Goal: Transaction & Acquisition: Purchase product/service

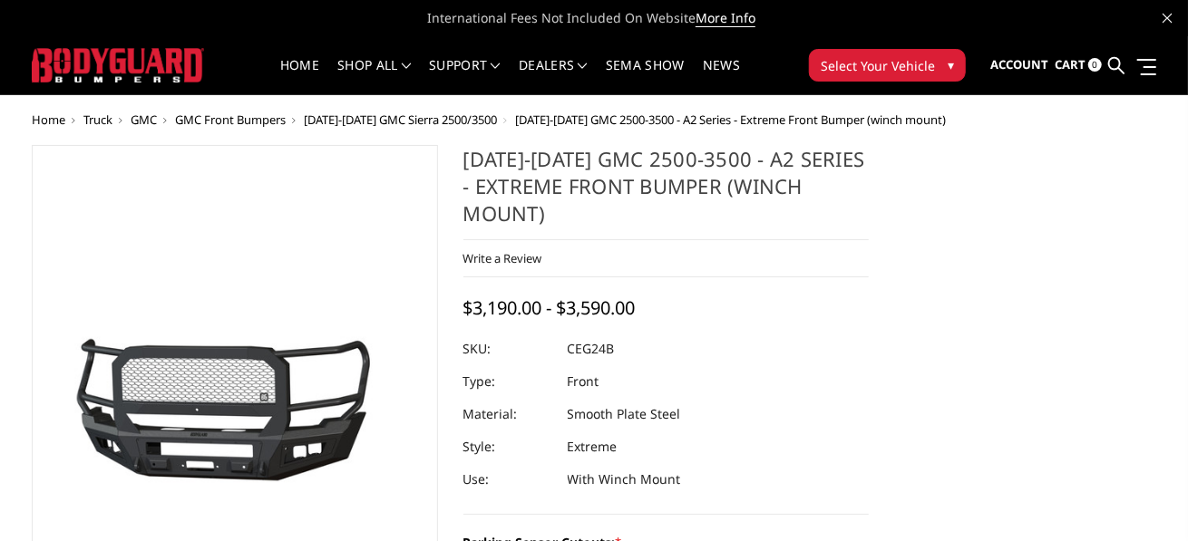
click at [471, 119] on span "[DATE]-[DATE] GMC Sierra 2500/3500" at bounding box center [400, 120] width 193 height 16
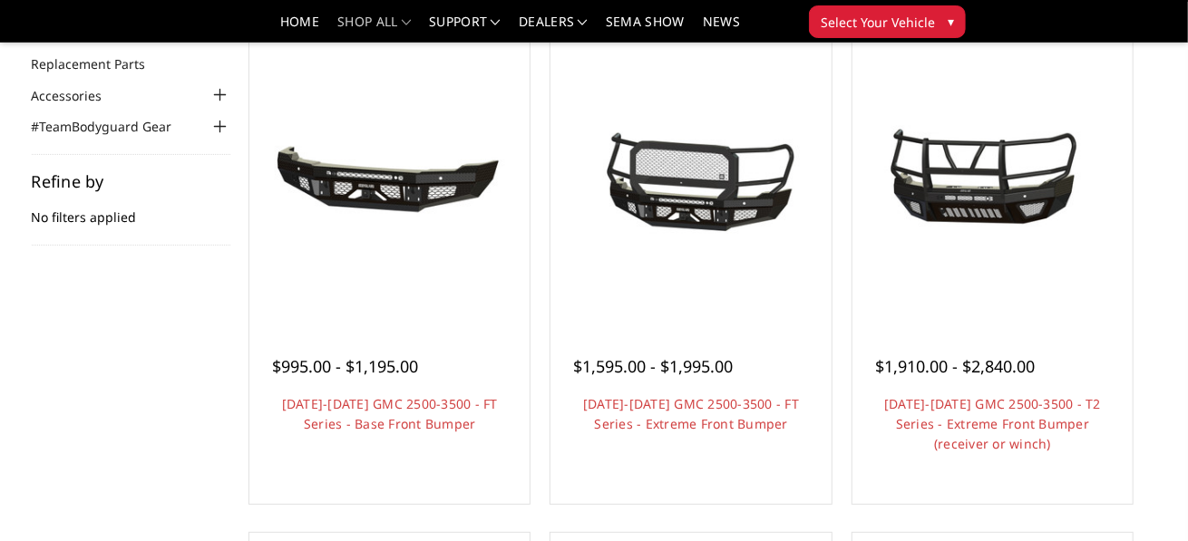
scroll to position [181, 0]
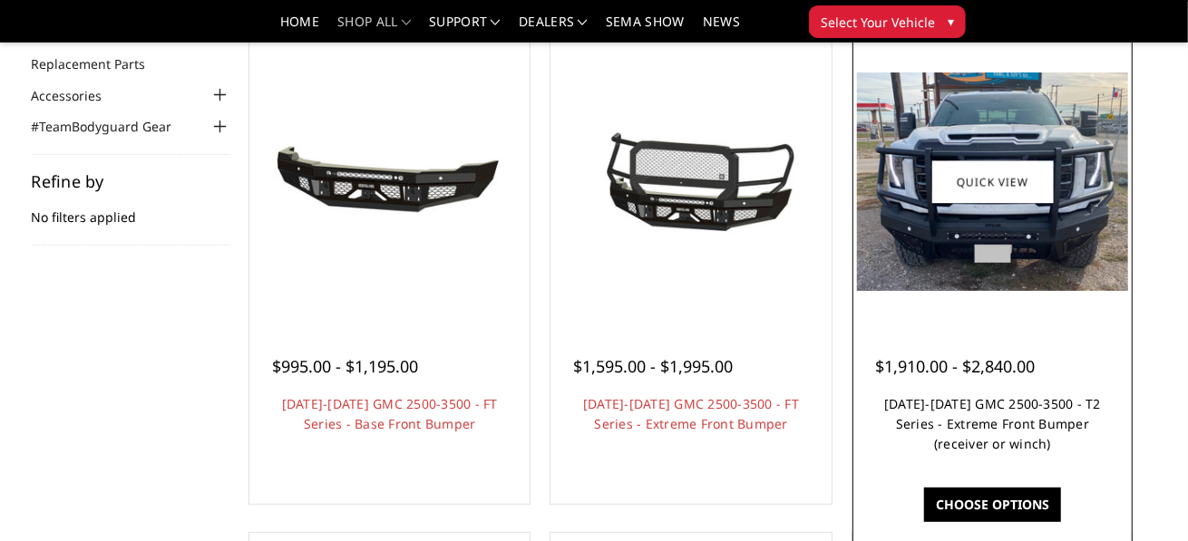
click at [1031, 430] on link "2024-2025 GMC 2500-3500 - T2 Series - Extreme Front Bumper (receiver or winch)" at bounding box center [992, 423] width 217 height 57
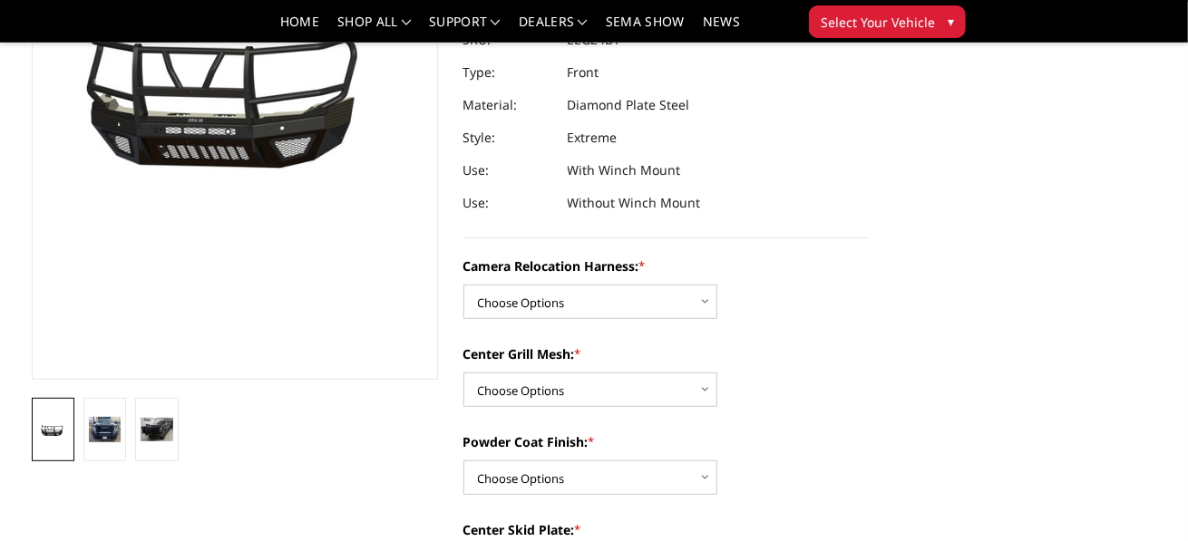
scroll to position [272, 0]
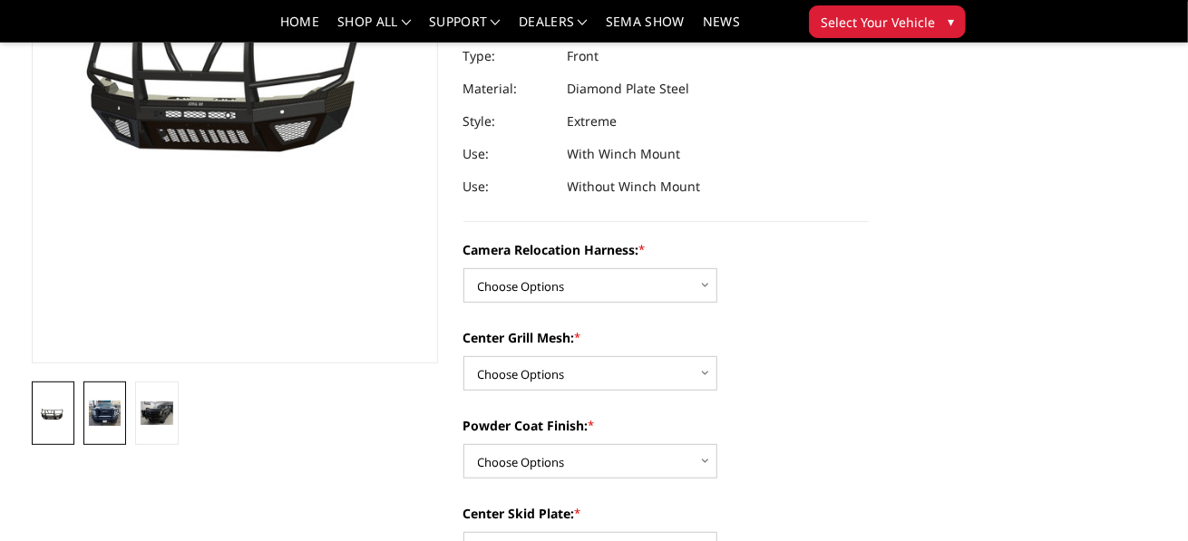
click at [94, 417] on img at bounding box center [105, 413] width 32 height 25
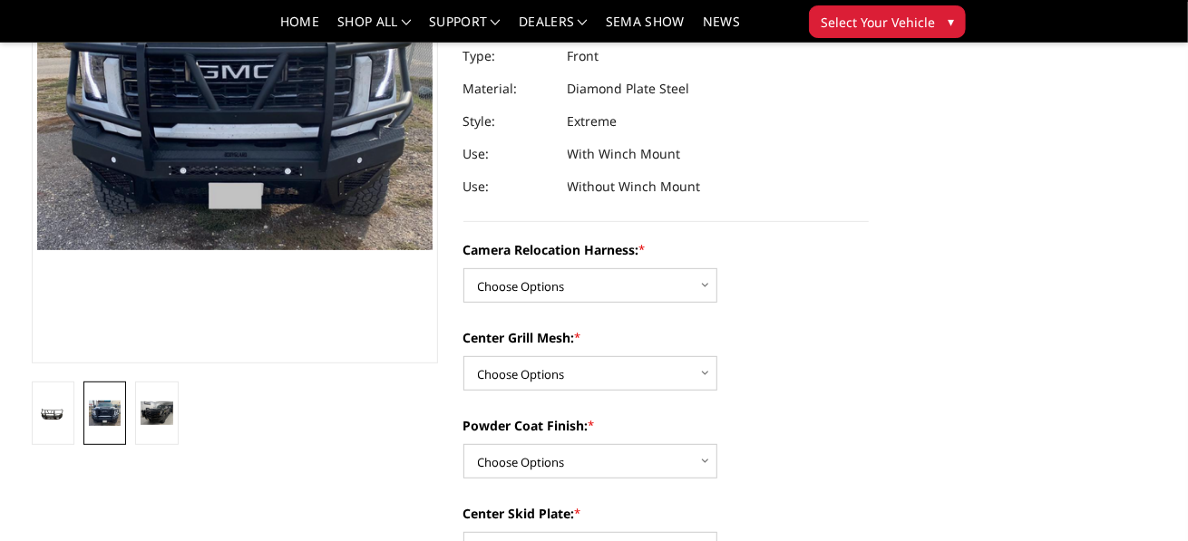
scroll to position [205, 0]
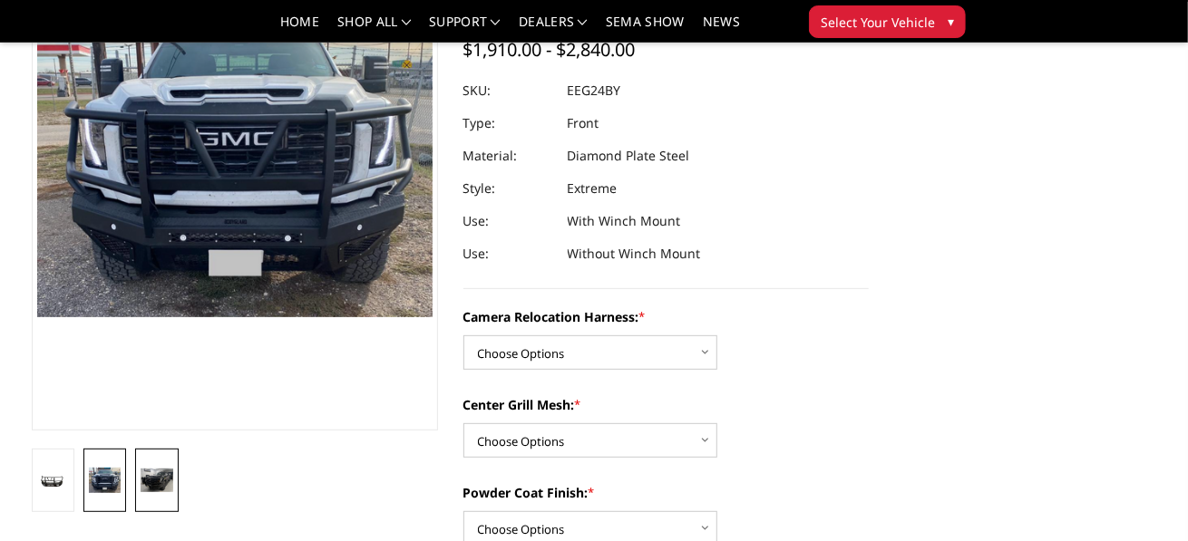
click at [155, 479] on img at bounding box center [157, 481] width 32 height 24
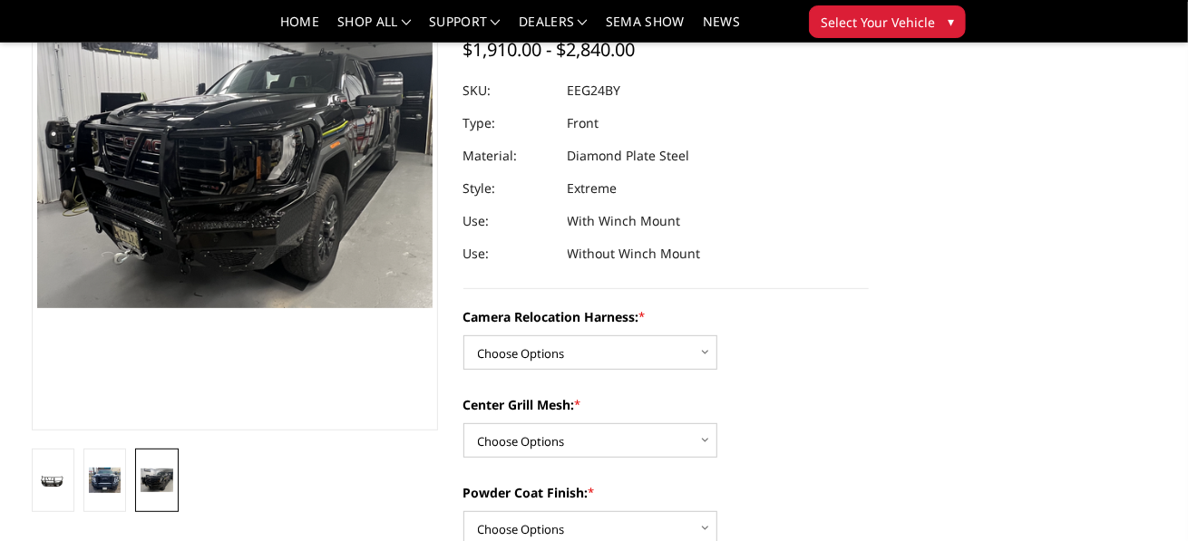
scroll to position [215, 0]
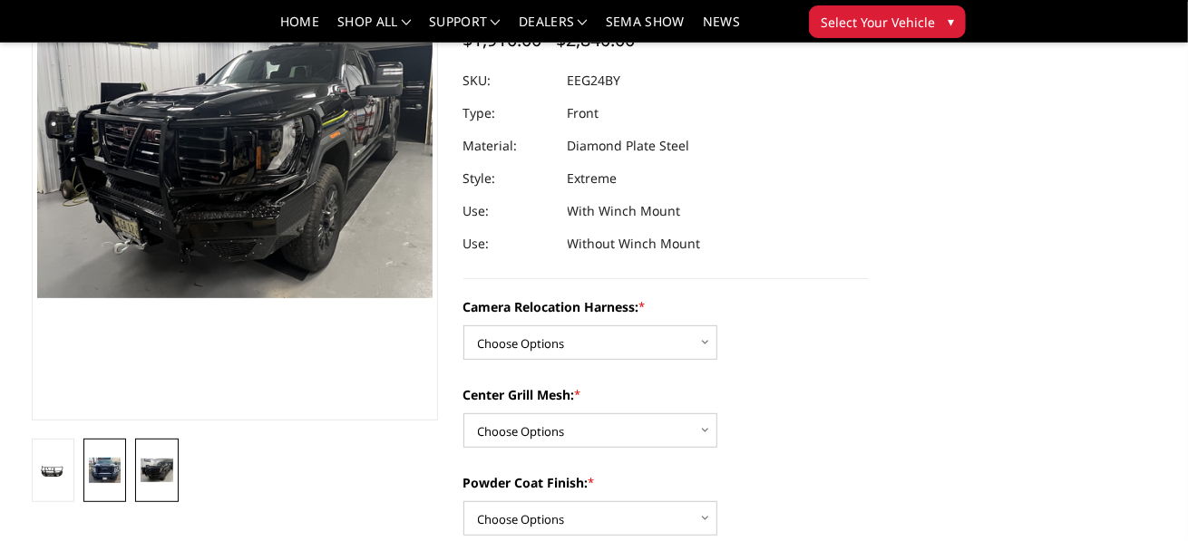
click at [104, 472] on img at bounding box center [105, 470] width 32 height 25
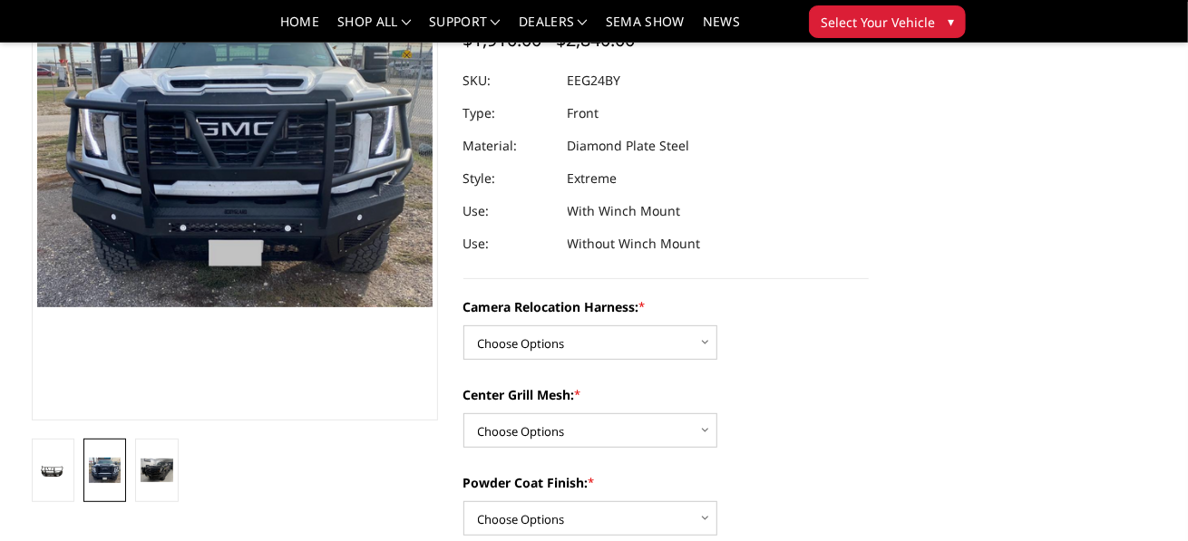
scroll to position [205, 0]
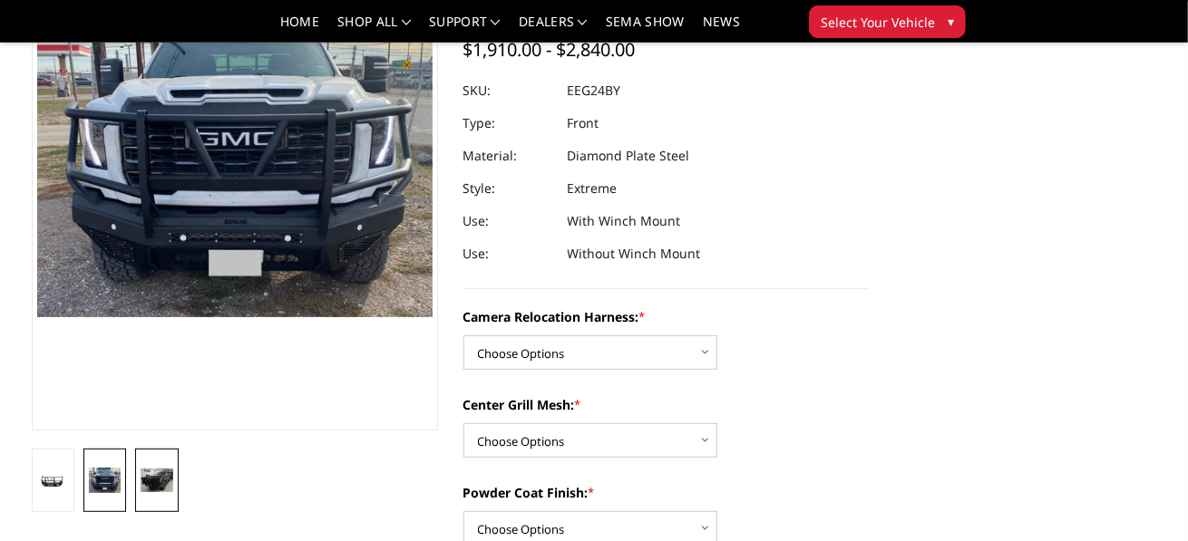
click at [166, 480] on img at bounding box center [157, 481] width 32 height 24
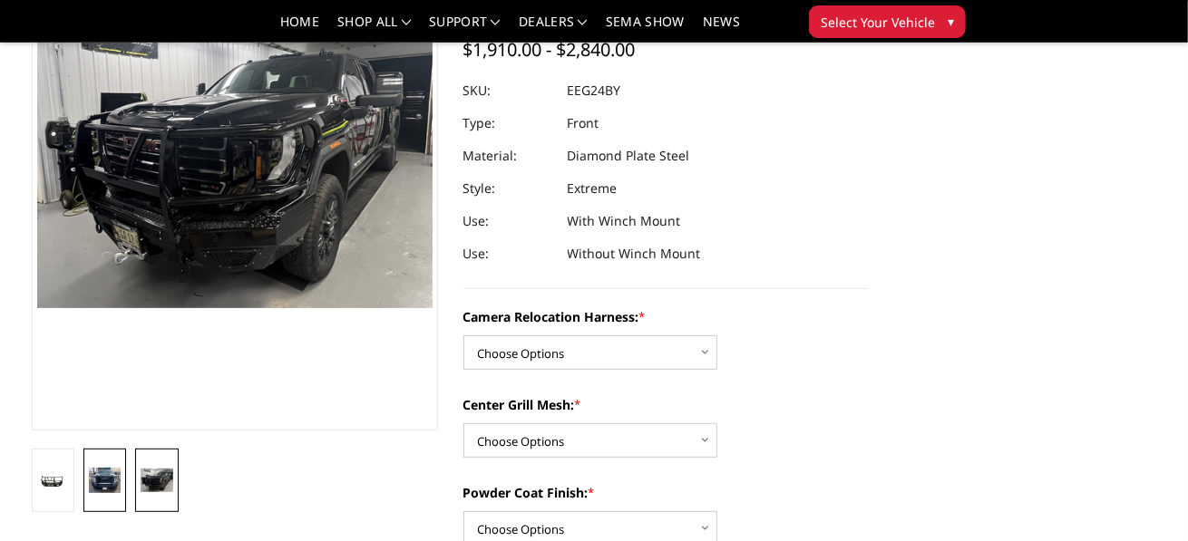
click at [103, 482] on img at bounding box center [105, 480] width 32 height 25
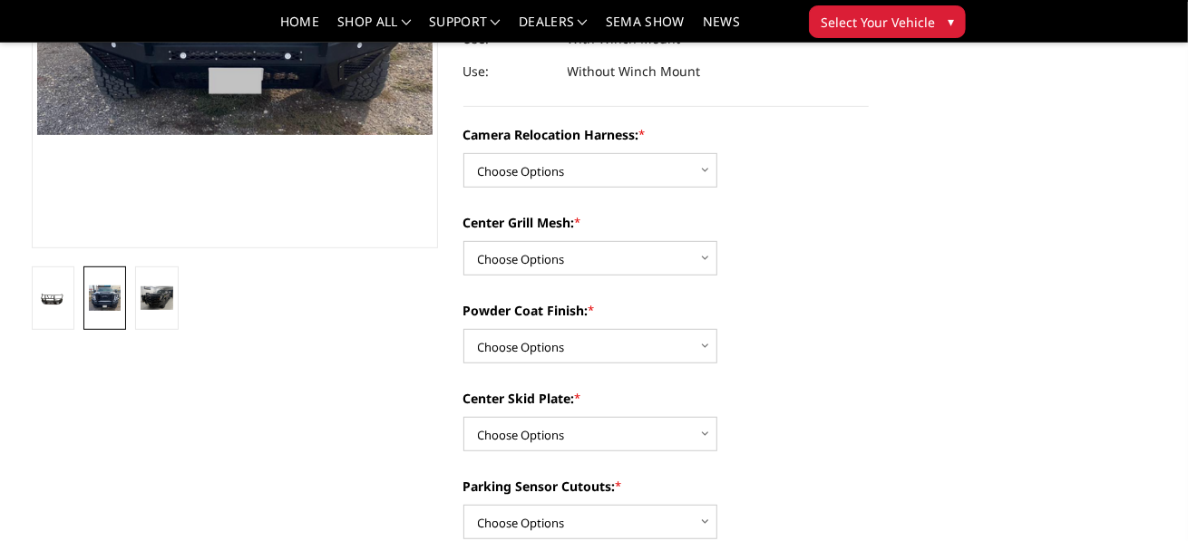
scroll to position [386, 0]
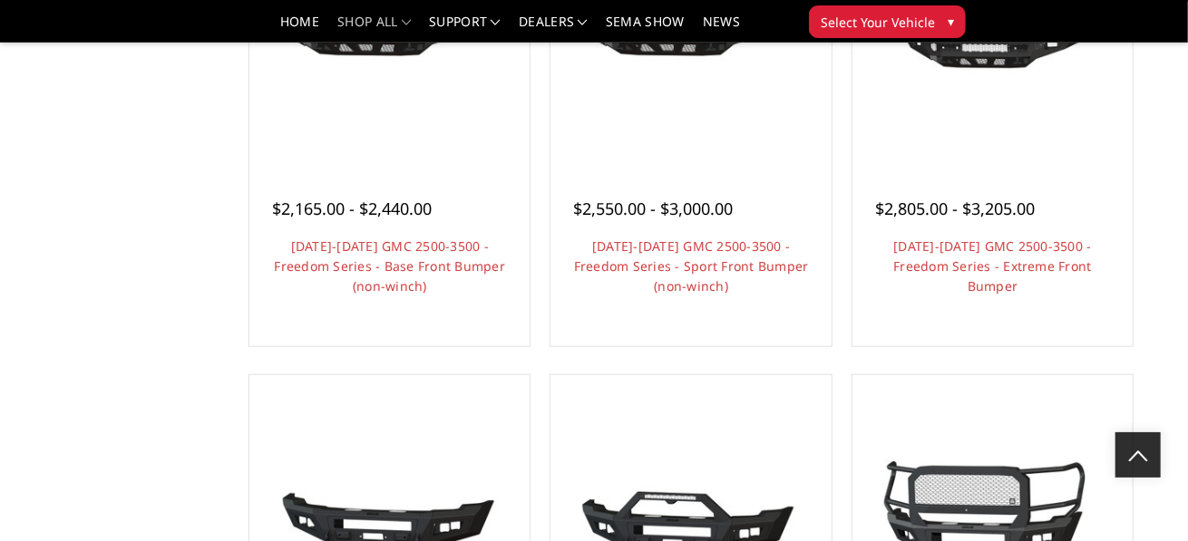
scroll to position [725, 0]
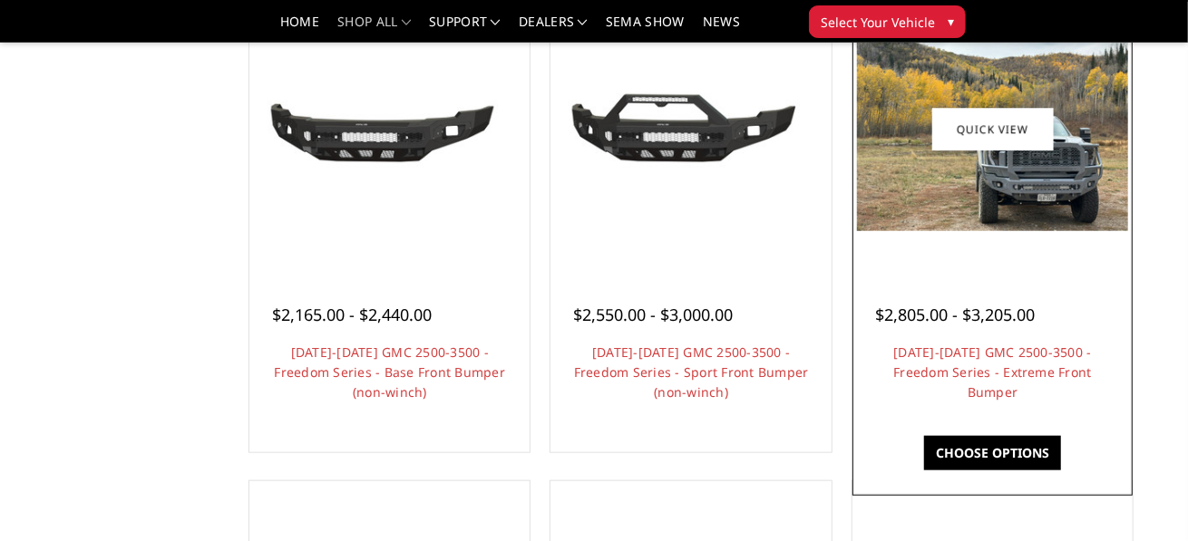
click at [945, 385] on h4 "[DATE]-[DATE] GMC 2500-3500 - Freedom Series - Extreme Front Bumper" at bounding box center [992, 373] width 235 height 60
click at [962, 377] on link "[DATE]-[DATE] GMC 2500-3500 - Freedom Series - Extreme Front Bumper" at bounding box center [992, 372] width 199 height 57
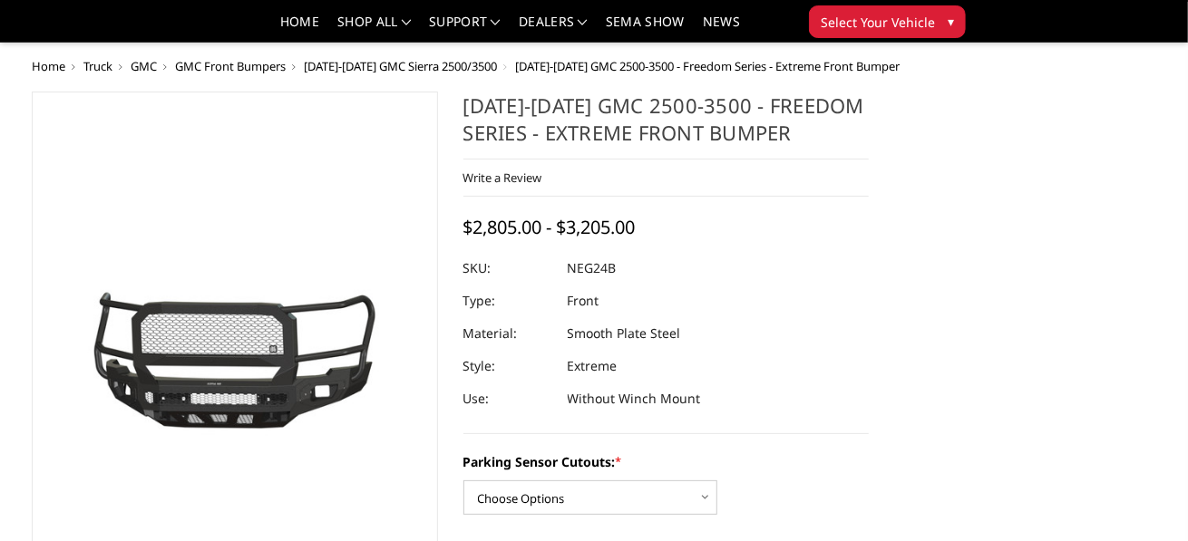
scroll to position [181, 0]
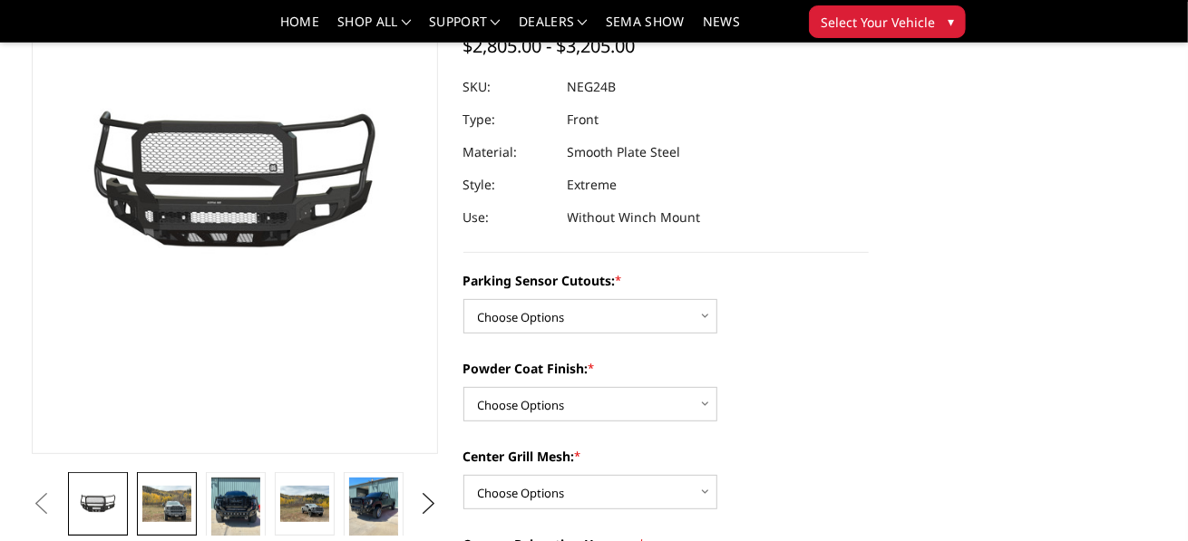
click at [167, 512] on img at bounding box center [166, 504] width 49 height 37
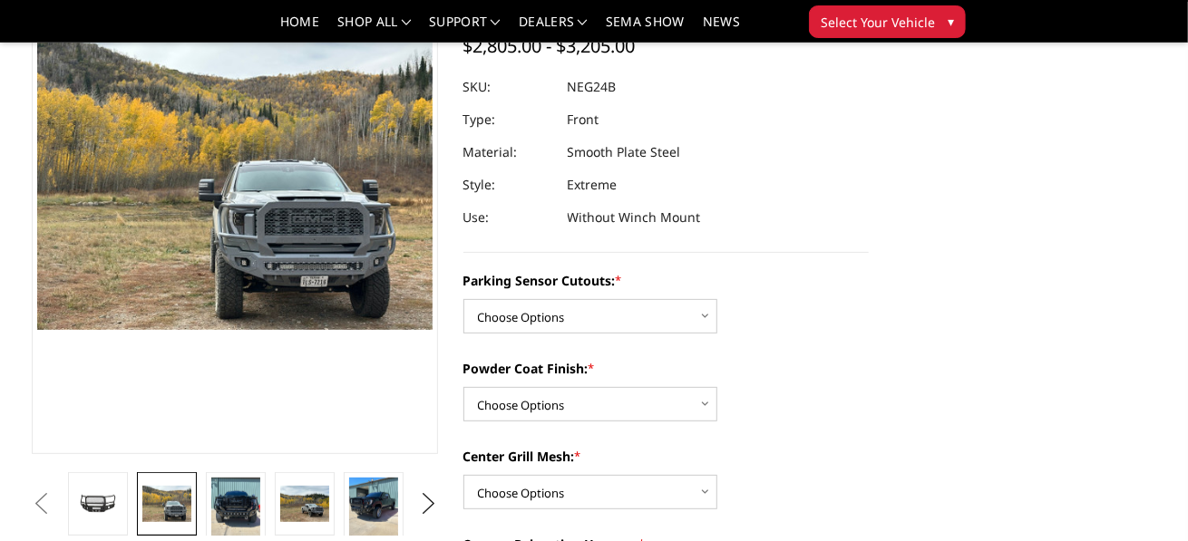
scroll to position [125, 0]
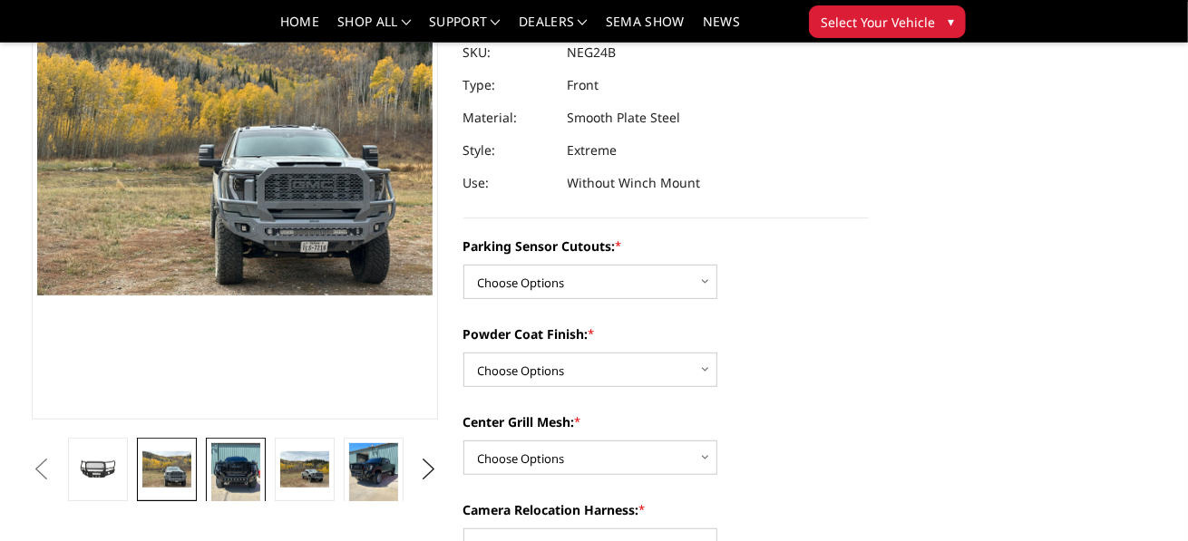
click at [234, 490] on img at bounding box center [235, 475] width 49 height 65
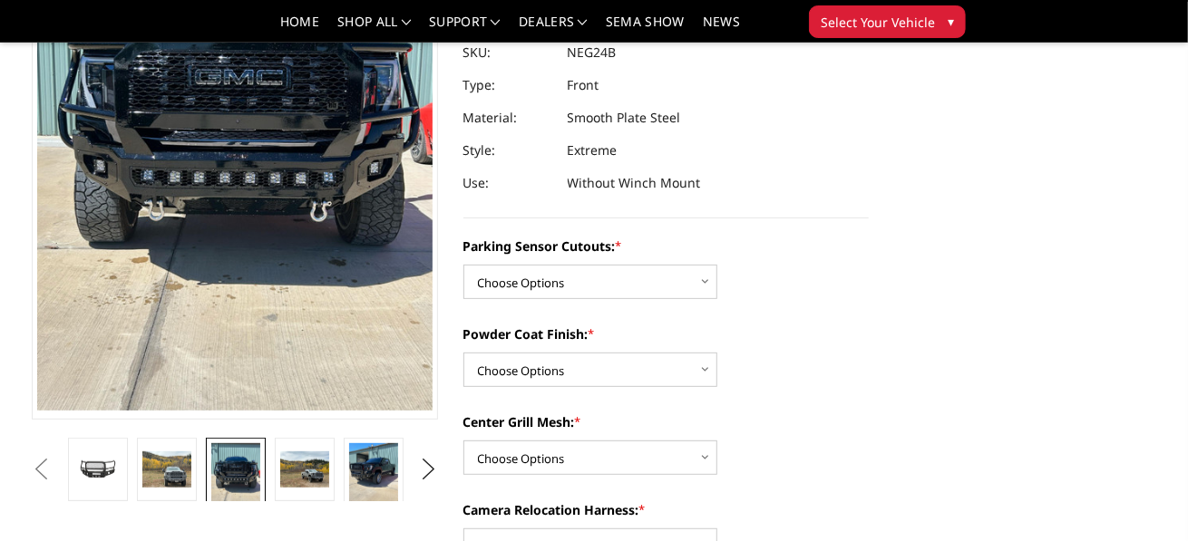
scroll to position [101, 0]
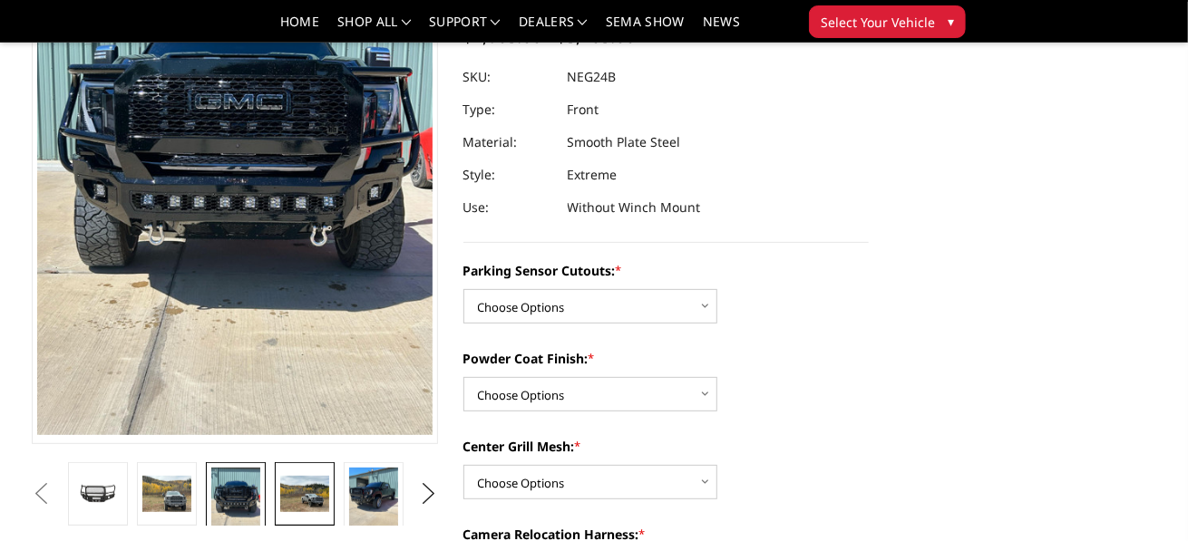
click at [313, 496] on img at bounding box center [304, 494] width 49 height 37
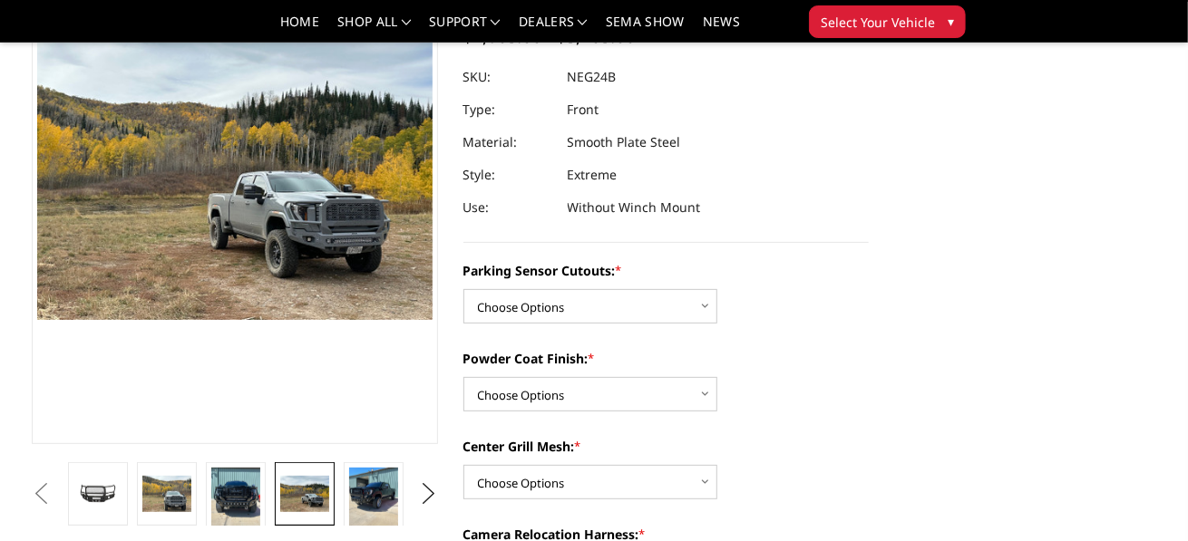
scroll to position [306, 0]
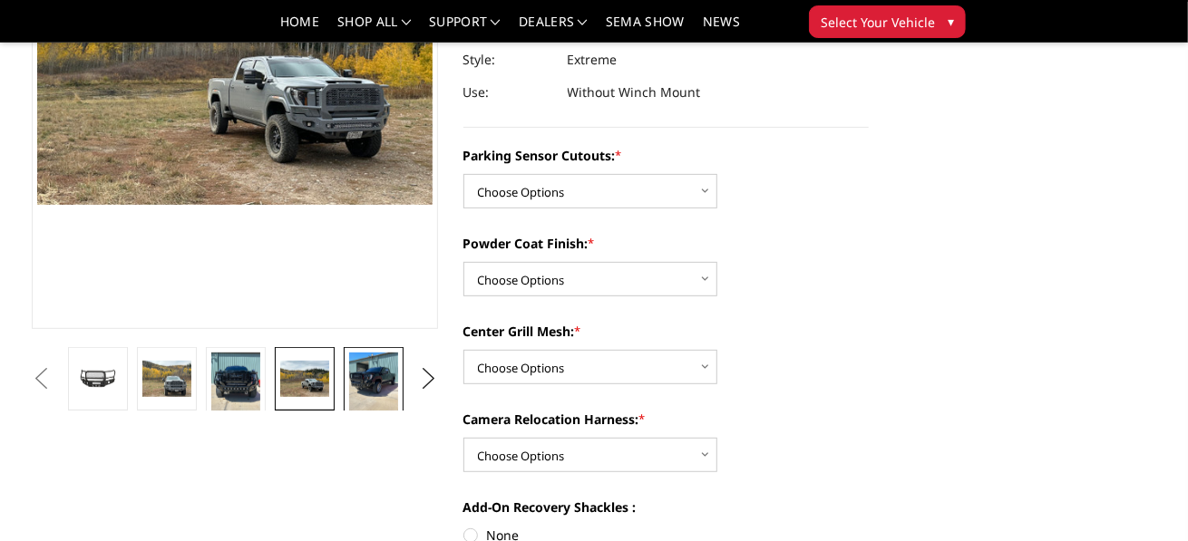
click at [383, 377] on img at bounding box center [373, 385] width 49 height 65
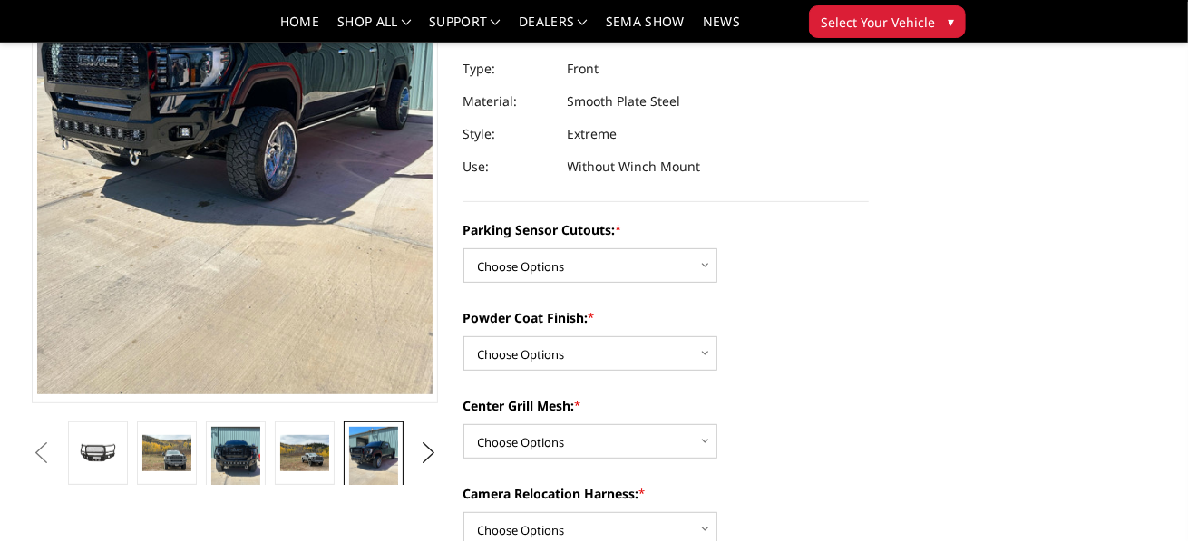
scroll to position [272, 0]
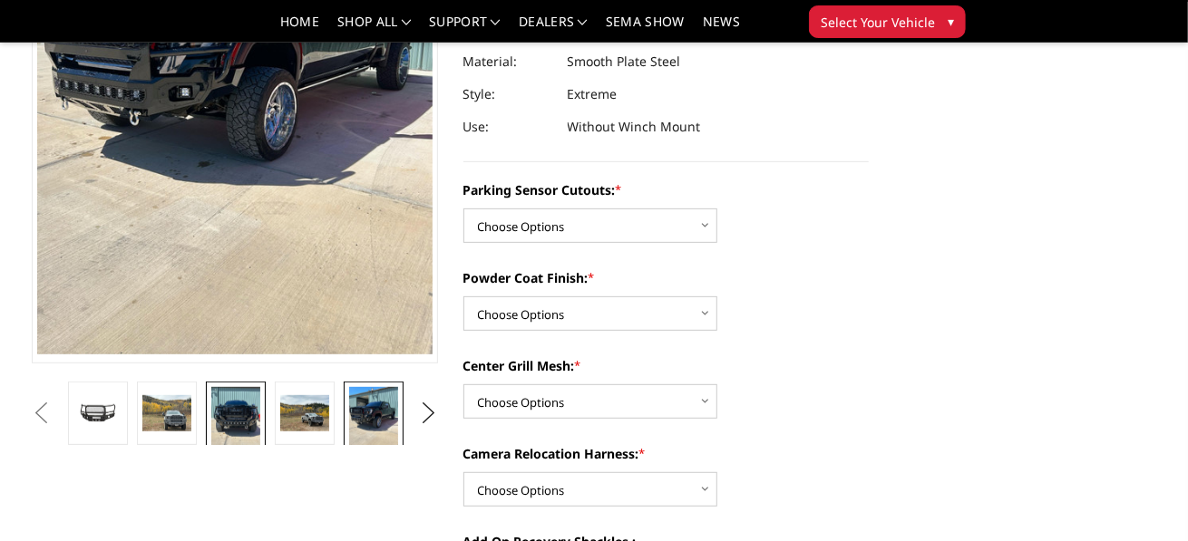
click at [224, 426] on img at bounding box center [235, 419] width 49 height 65
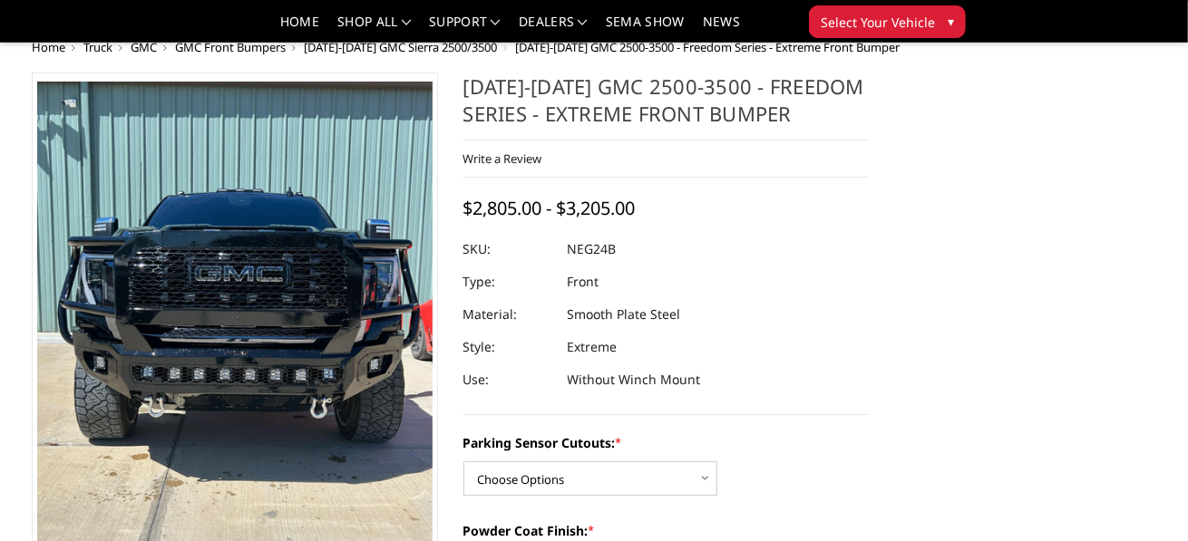
scroll to position [0, 0]
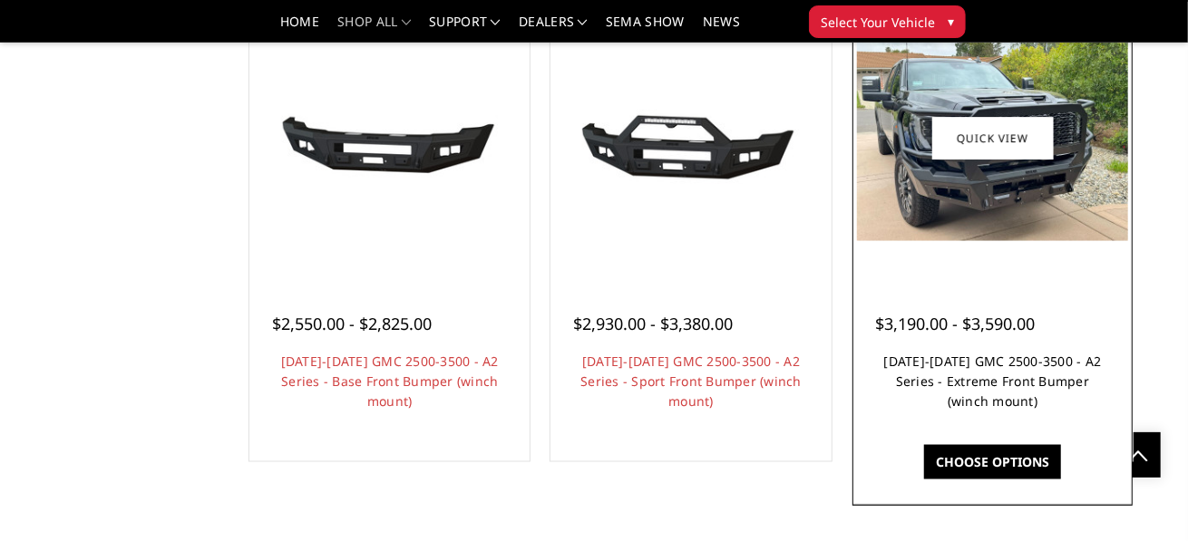
scroll to position [1178, 0]
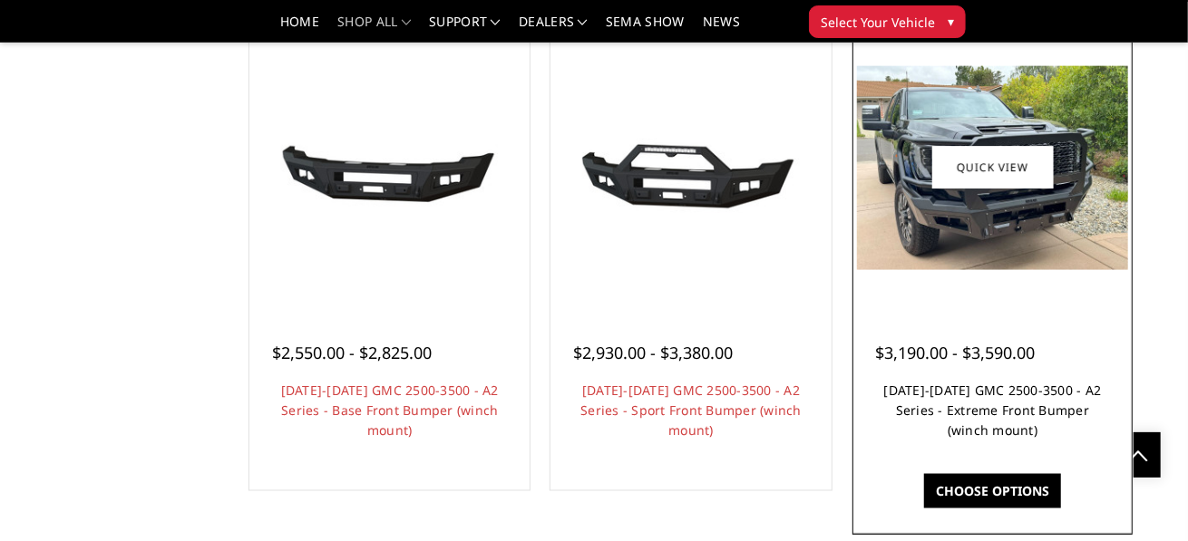
click at [999, 410] on link "[DATE]-[DATE] GMC 2500-3500 - A2 Series - Extreme Front Bumper (winch mount)" at bounding box center [993, 410] width 218 height 57
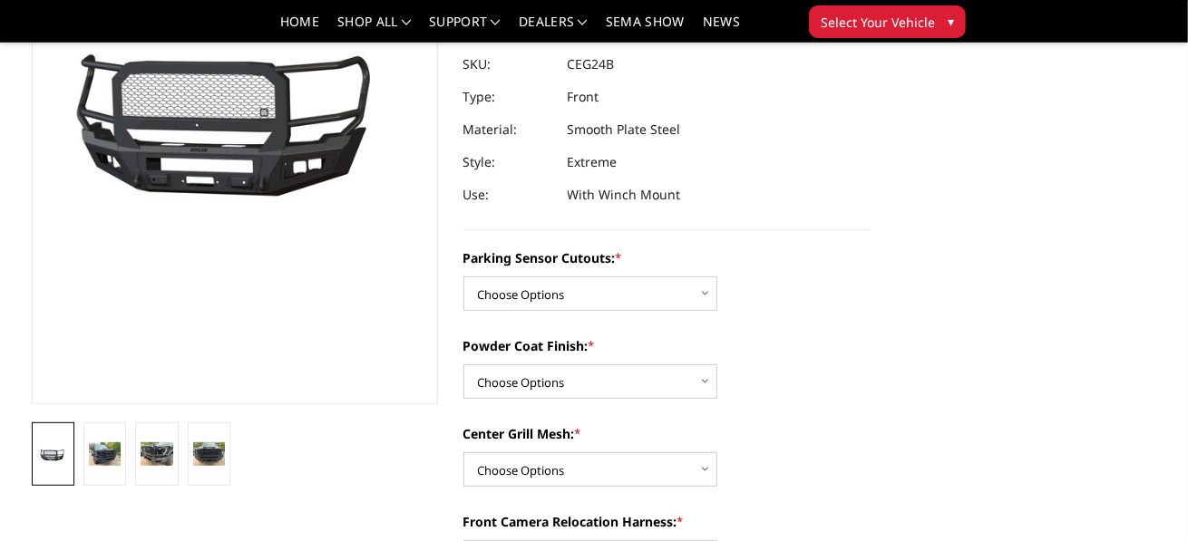
scroll to position [181, 0]
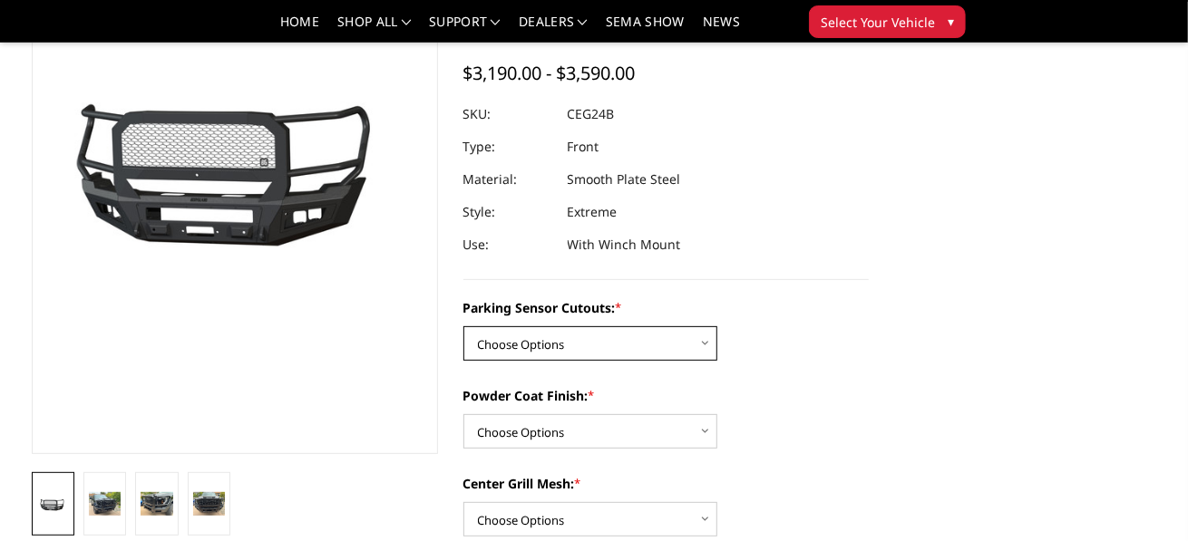
click at [698, 346] on select "Choose Options No - Without Parking Sensor Cutouts Yes - With Parking Sensor Cu…" at bounding box center [590, 343] width 254 height 34
select select "2143"
click at [463, 326] on select "Choose Options No - Without Parking Sensor Cutouts Yes - With Parking Sensor Cu…" at bounding box center [590, 343] width 254 height 34
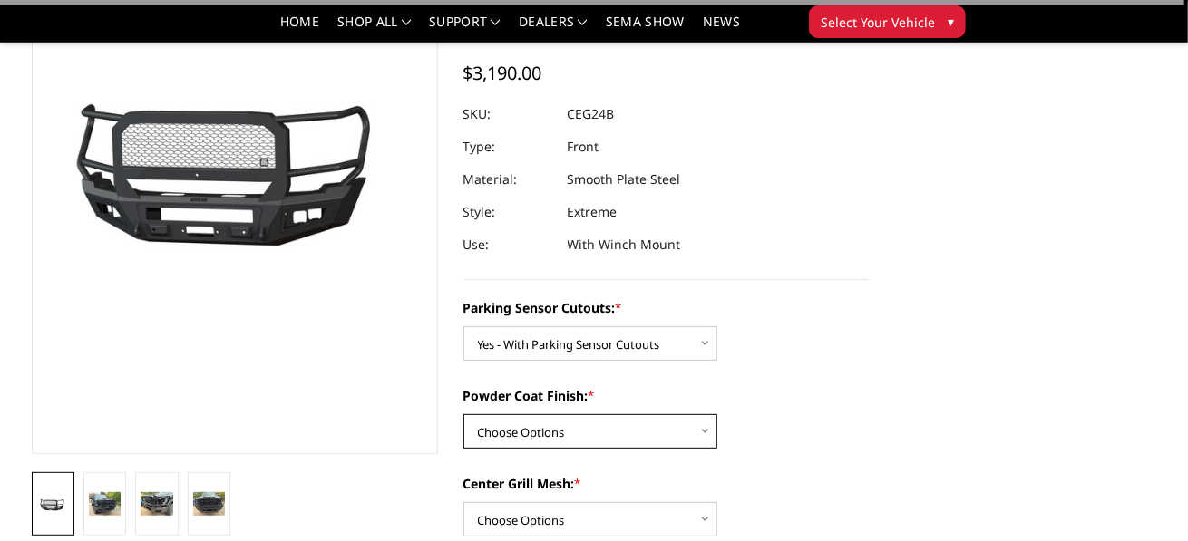
click at [613, 429] on select "Choose Options Bare Metal Textured Black Powder Coat" at bounding box center [590, 431] width 254 height 34
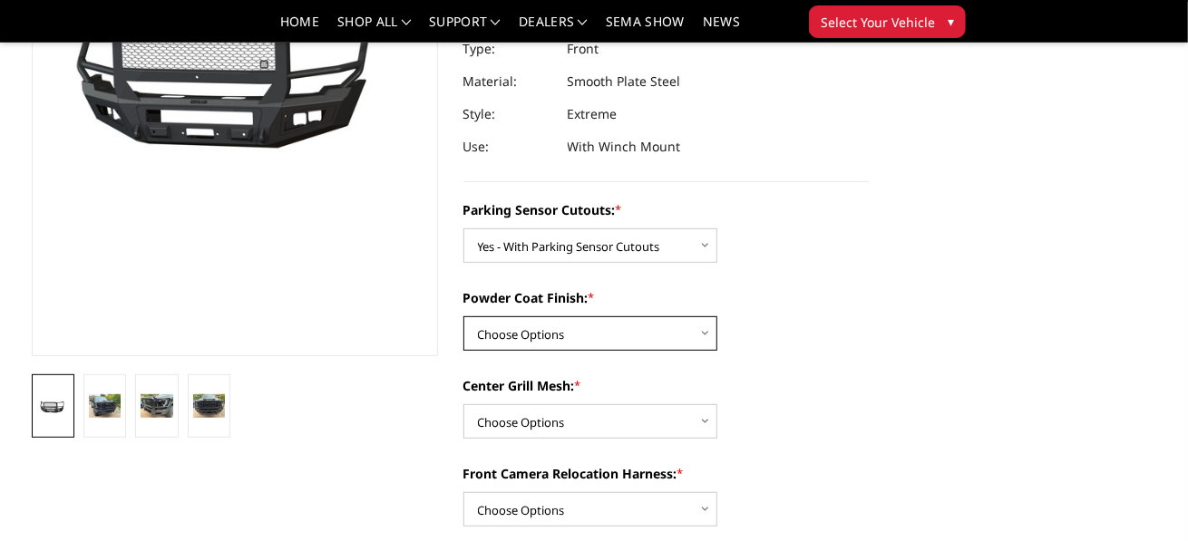
scroll to position [363, 0]
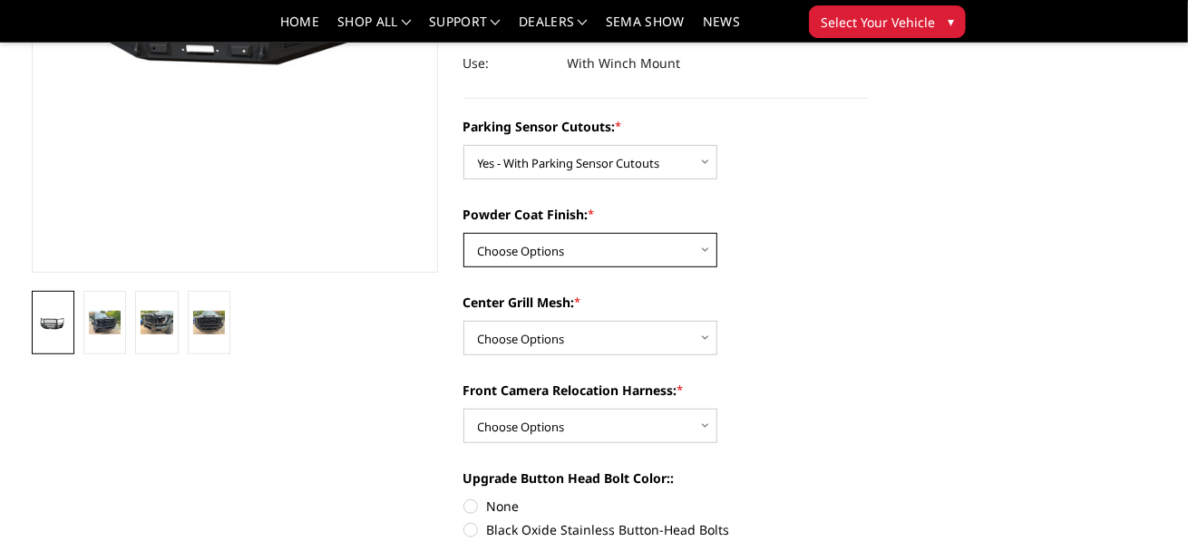
click at [689, 241] on select "Choose Options Bare Metal Textured Black Powder Coat" at bounding box center [590, 250] width 254 height 34
select select "2145"
click at [463, 233] on select "Choose Options Bare Metal Textured Black Powder Coat" at bounding box center [590, 250] width 254 height 34
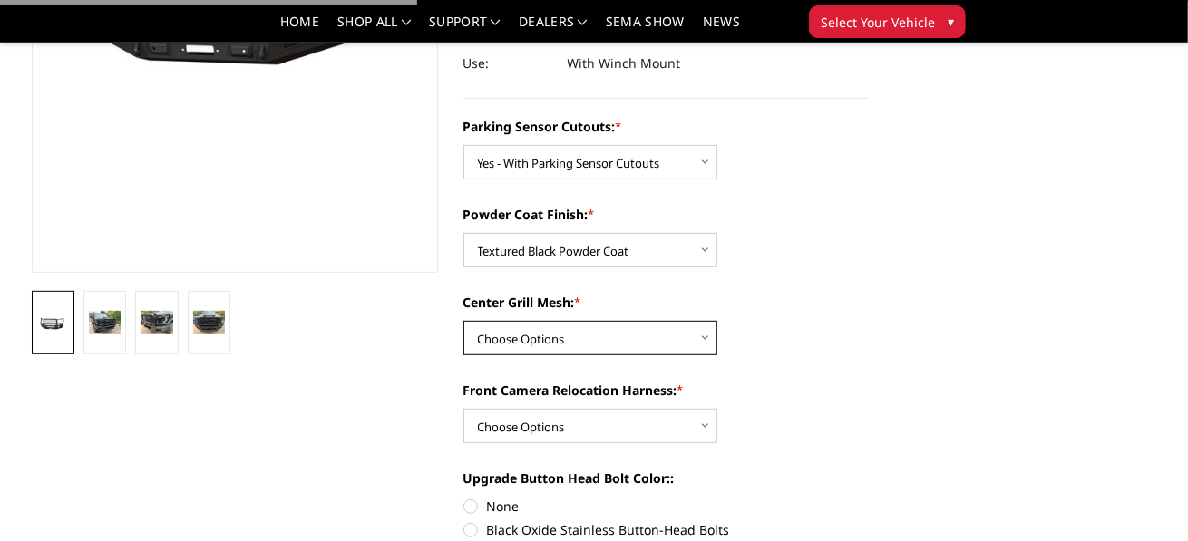
click at [626, 337] on select "Choose Options WITH Center Grill Mesh WITHOUT Center Grill Mesh" at bounding box center [590, 338] width 254 height 34
select select "2146"
click at [463, 321] on select "Choose Options WITH Center Grill Mesh WITHOUT Center Grill Mesh" at bounding box center [590, 338] width 254 height 34
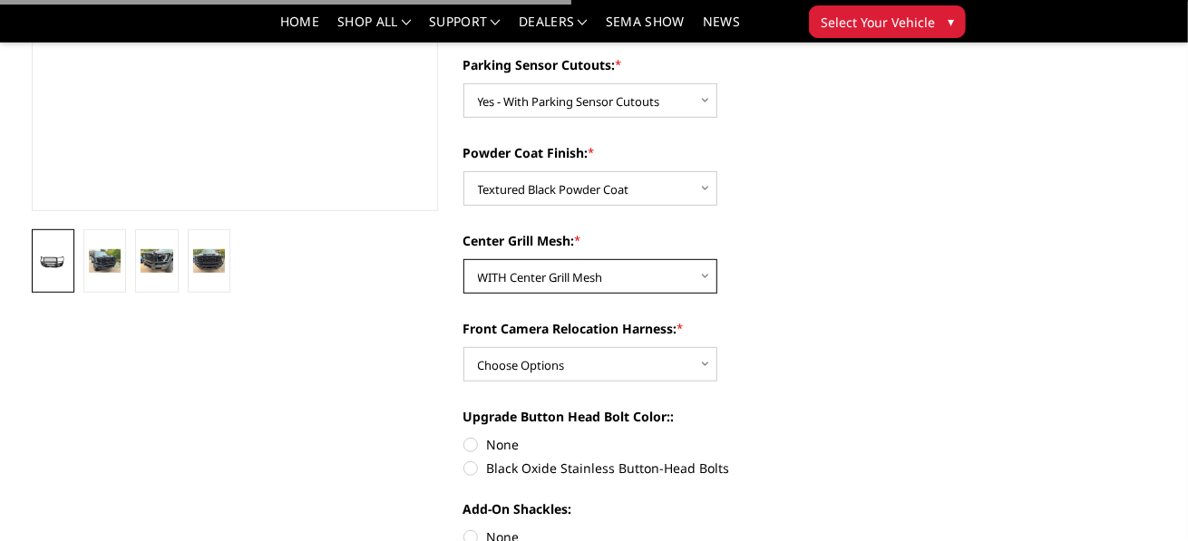
scroll to position [452, 0]
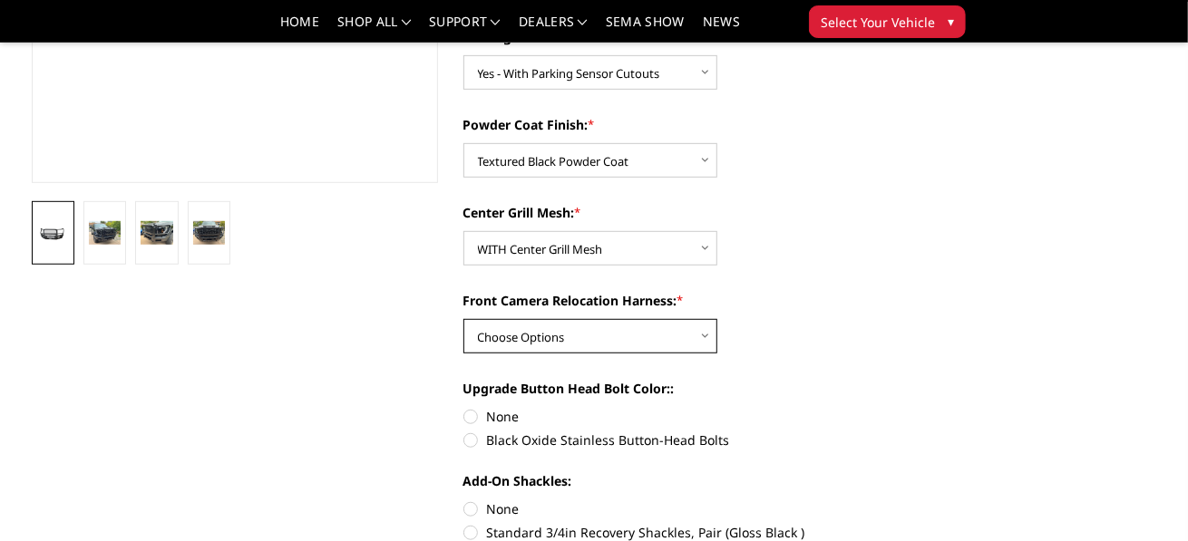
click at [704, 337] on select "Choose Options WITH Front Camera Relocation Harness WITHOUT Front Camera Reloca…" at bounding box center [590, 336] width 254 height 34
select select "2148"
click at [463, 319] on select "Choose Options WITH Front Camera Relocation Harness WITHOUT Front Camera Reloca…" at bounding box center [590, 336] width 254 height 34
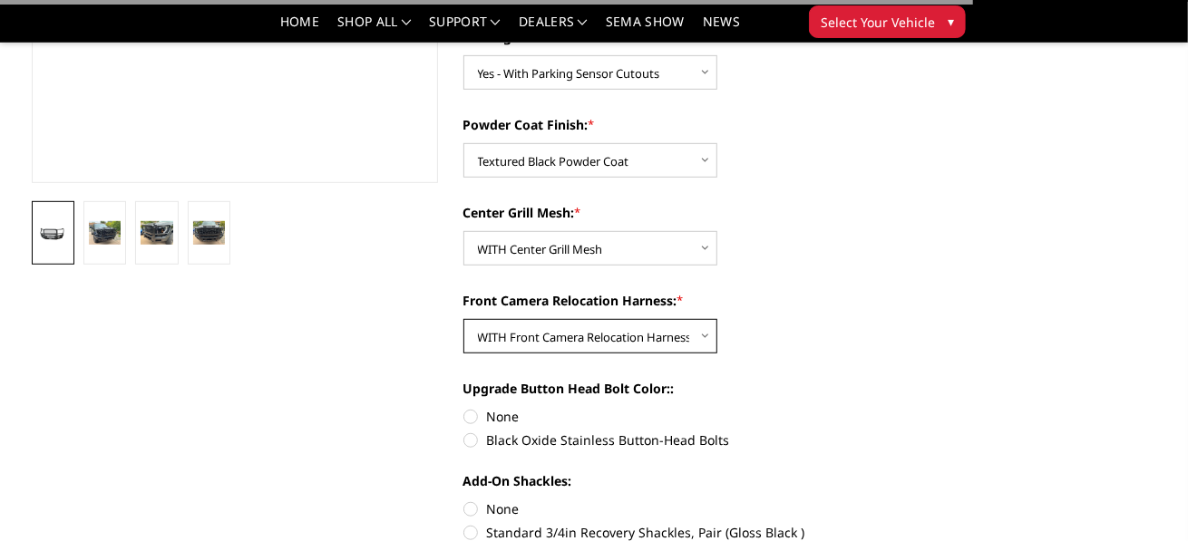
scroll to position [544, 0]
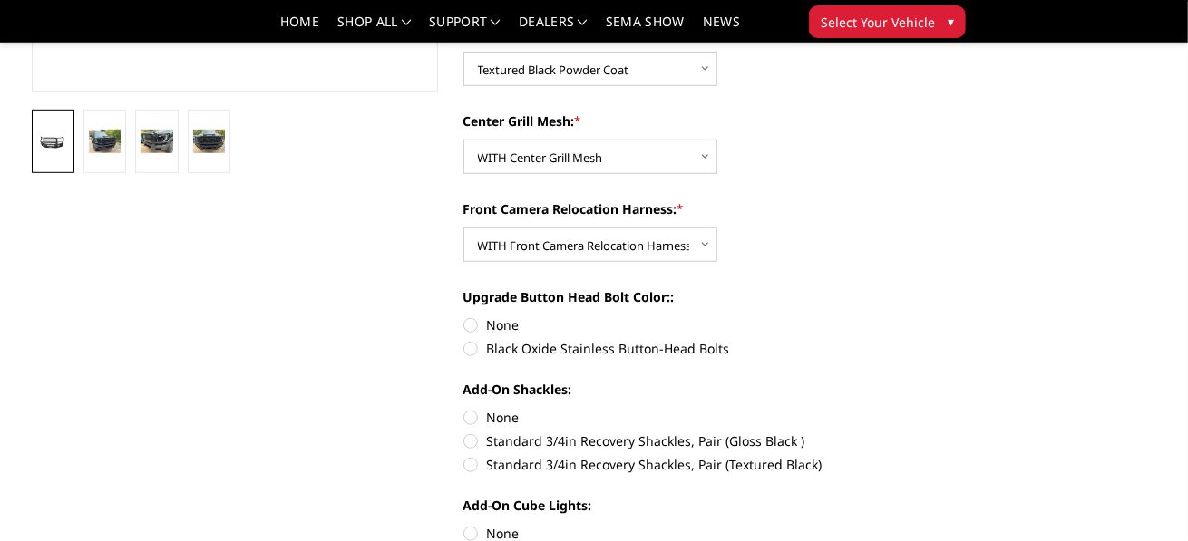
click at [470, 347] on label "Black Oxide Stainless Button-Head Bolts" at bounding box center [666, 348] width 406 height 19
click at [868, 316] on input "Black Oxide Stainless Button-Head Bolts" at bounding box center [868, 315] width 1 height 1
radio input "true"
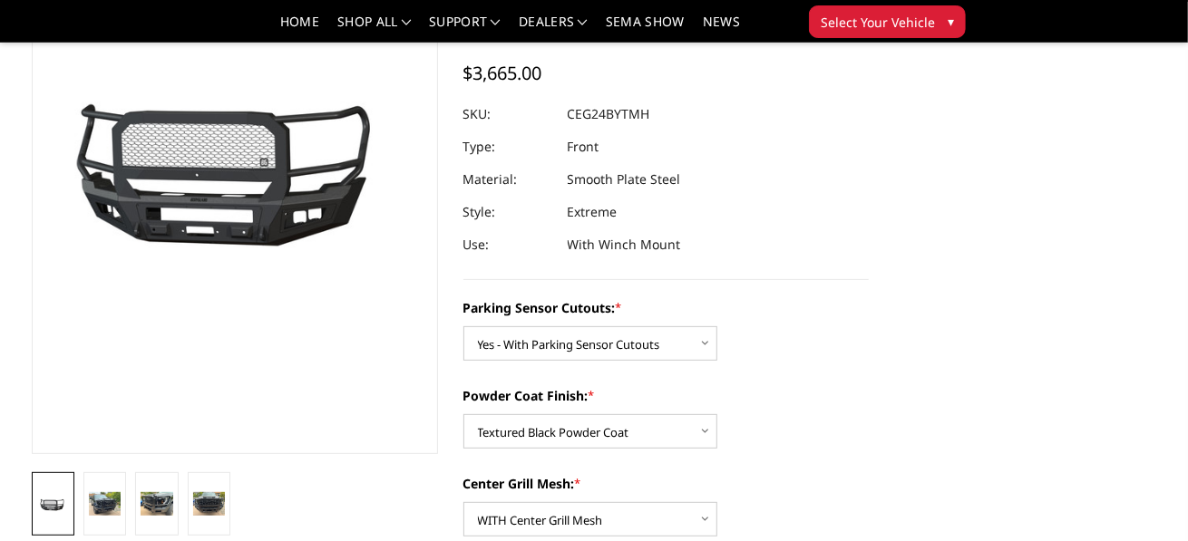
scroll to position [272, 0]
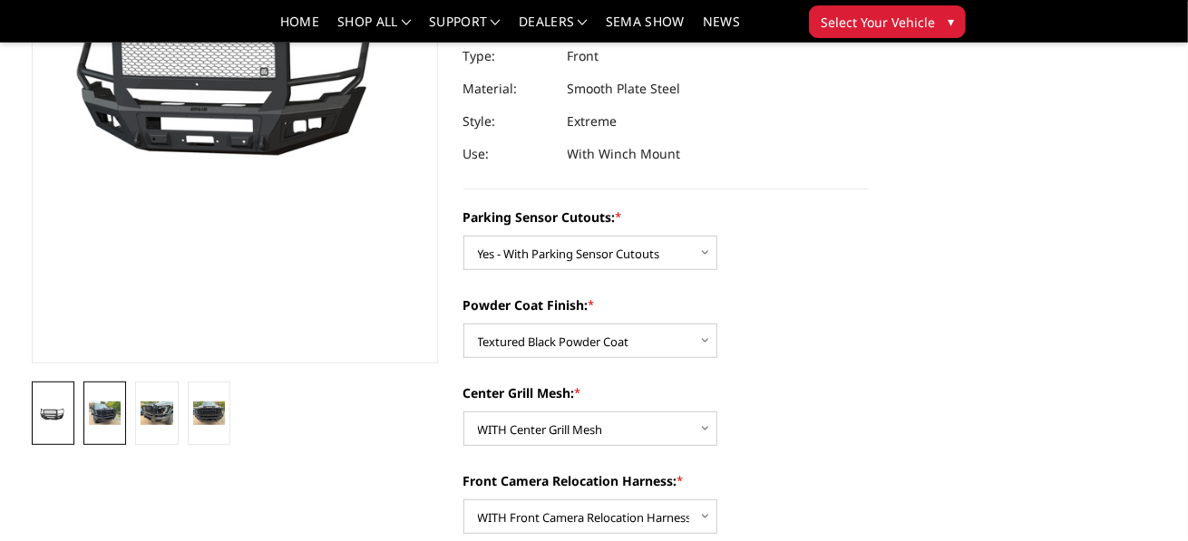
click at [110, 413] on img at bounding box center [105, 414] width 32 height 24
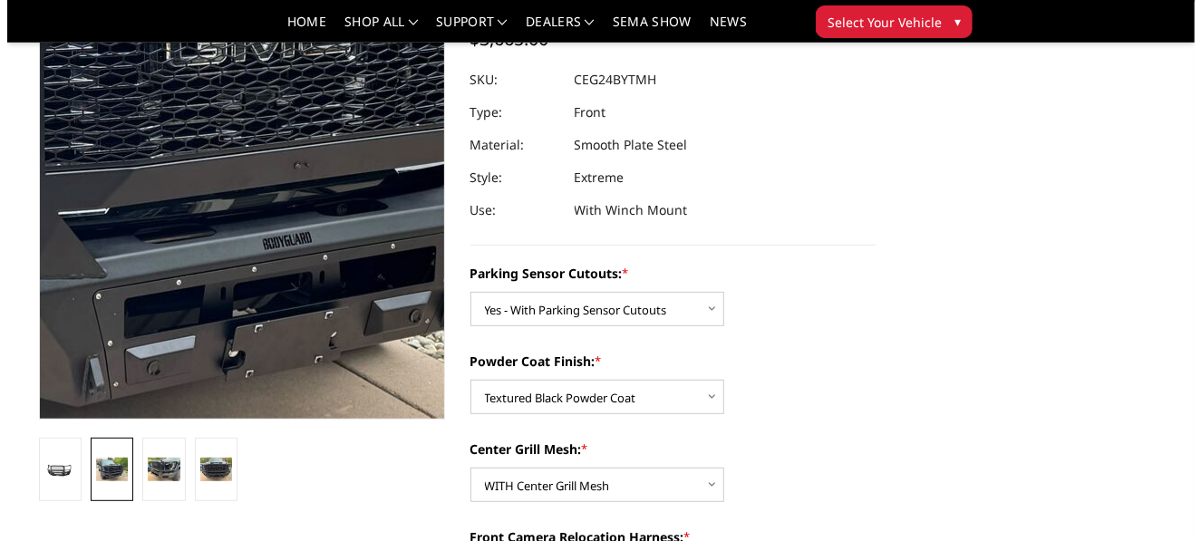
scroll to position [125, 0]
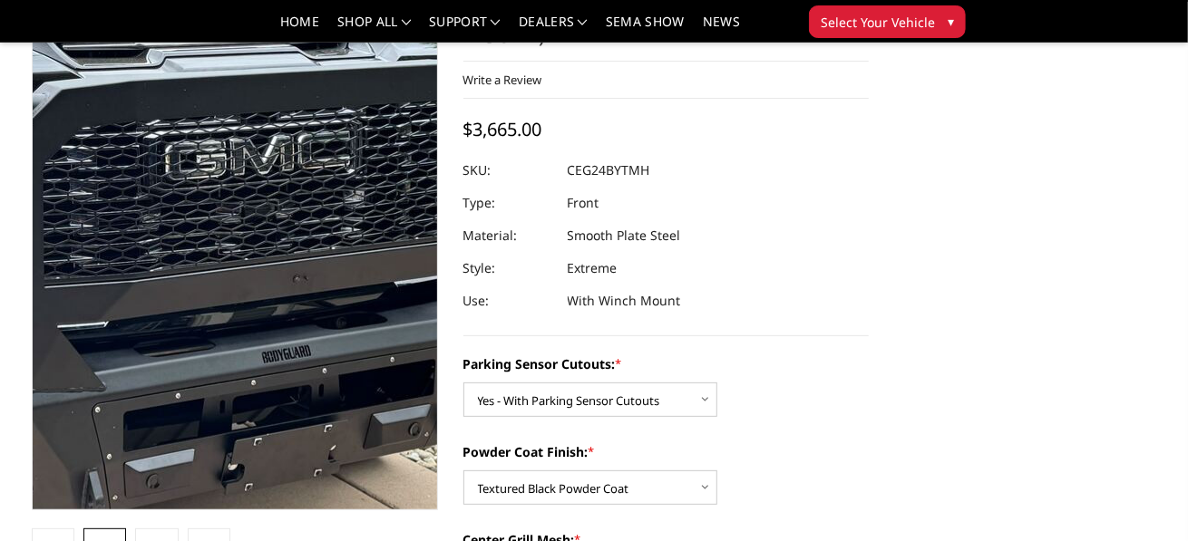
click at [296, 282] on img at bounding box center [120, 213] width 1160 height 870
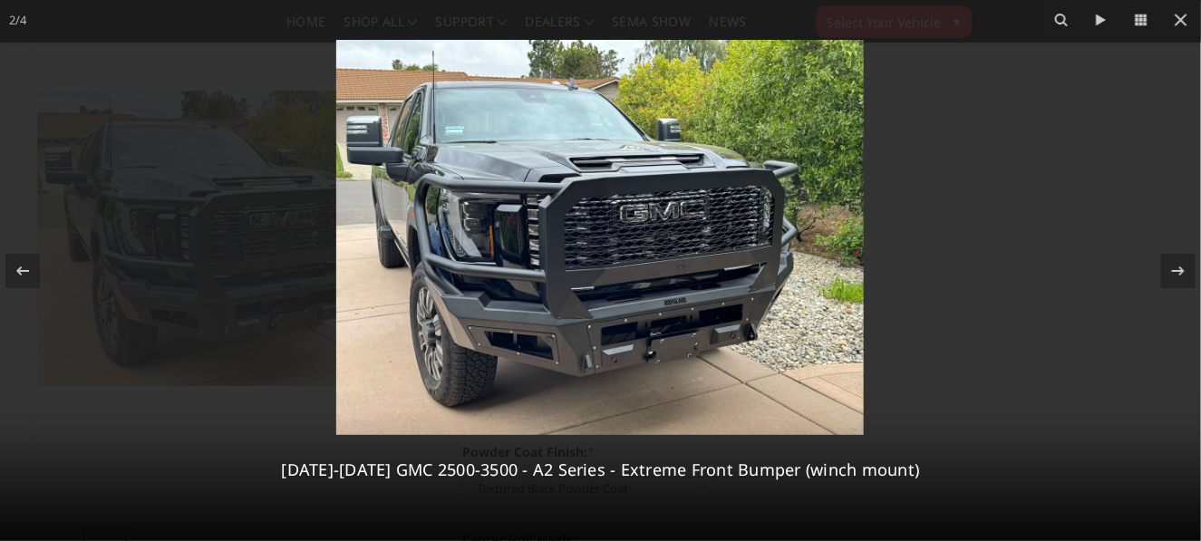
click at [684, 270] on img at bounding box center [600, 237] width 528 height 395
